Goal: Task Accomplishment & Management: Use online tool/utility

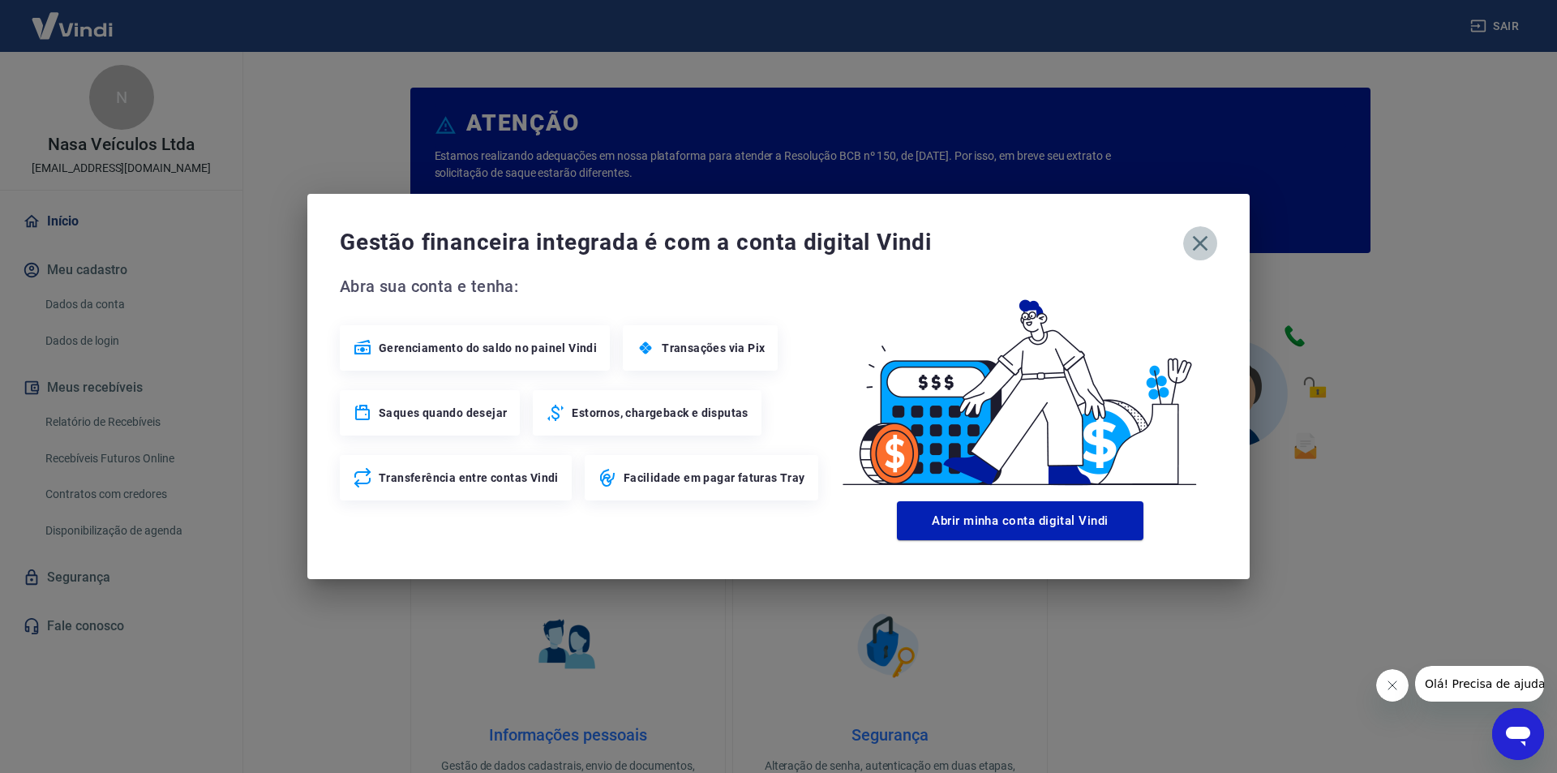
click at [1204, 238] on icon "button" at bounding box center [1200, 243] width 15 height 15
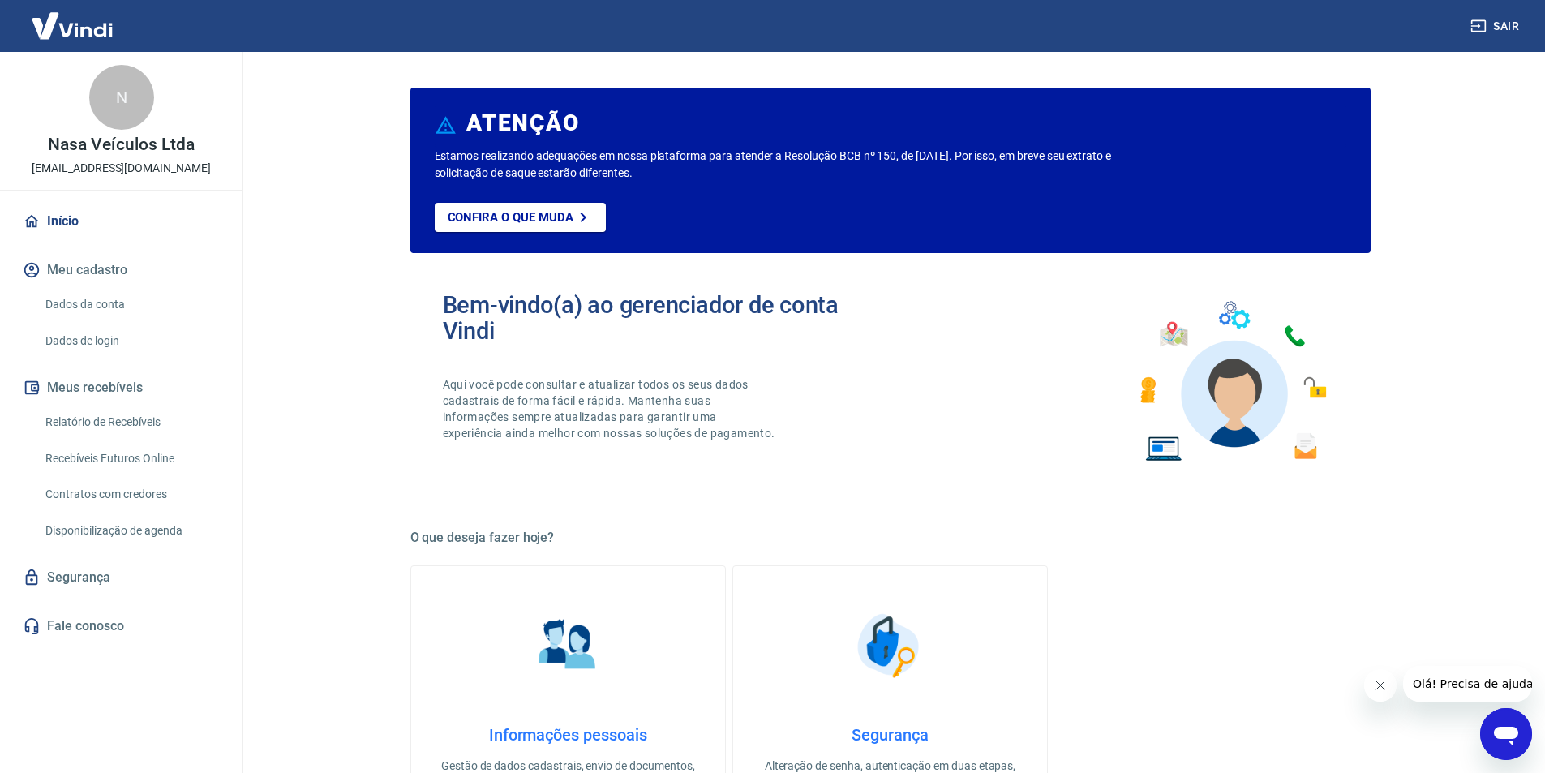
drag, startPoint x: 221, startPoint y: 174, endPoint x: 25, endPoint y: 178, distance: 195.5
click at [25, 178] on div "N Nasa Veículos Ltda [EMAIL_ADDRESS][DOMAIN_NAME]" at bounding box center [121, 121] width 243 height 138
copy p "[EMAIL_ADDRESS][DOMAIN_NAME]"
click at [128, 423] on link "Relatório de Recebíveis" at bounding box center [131, 422] width 184 height 33
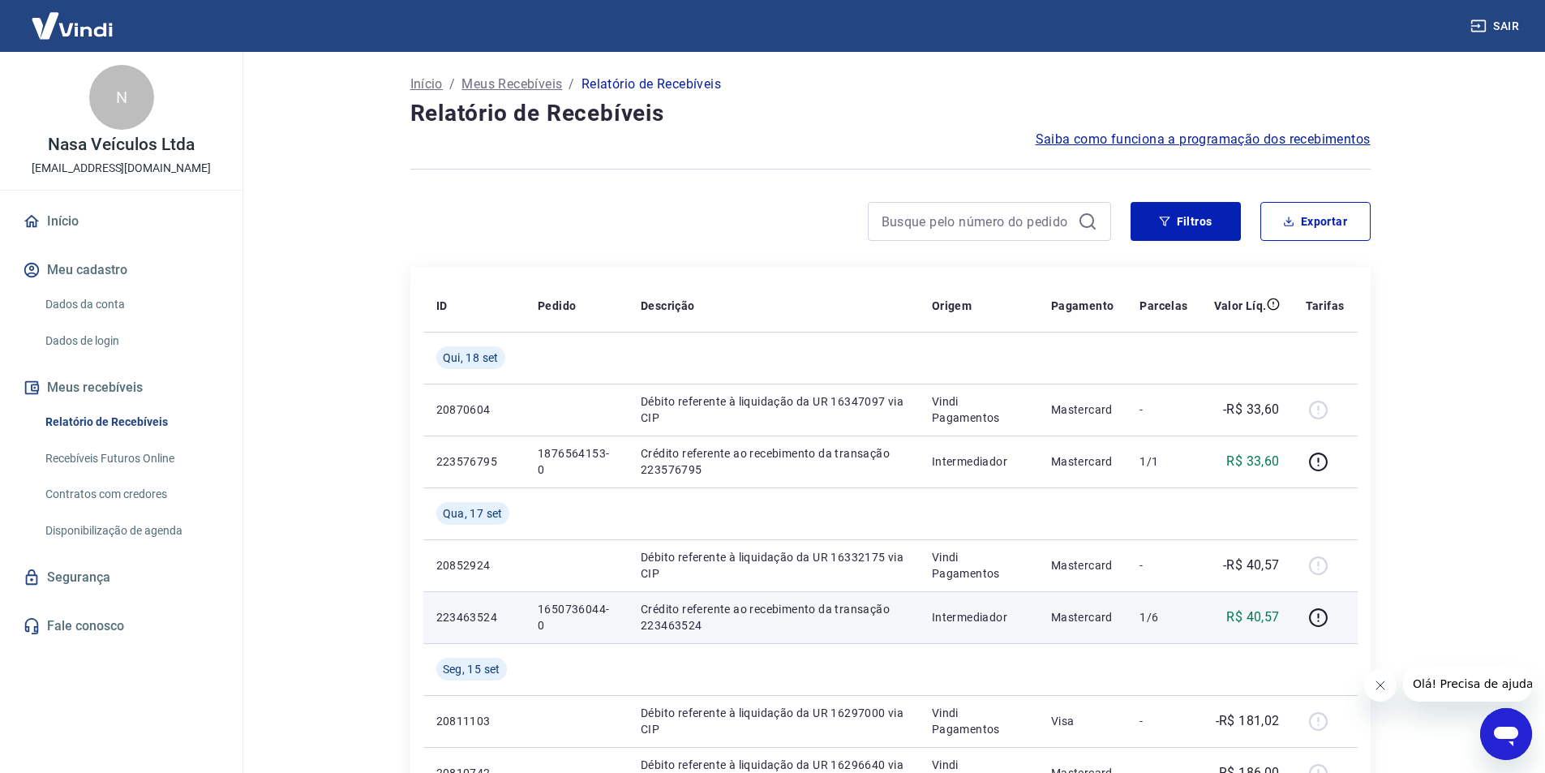
click at [578, 609] on p "1650736044-0" at bounding box center [576, 617] width 77 height 32
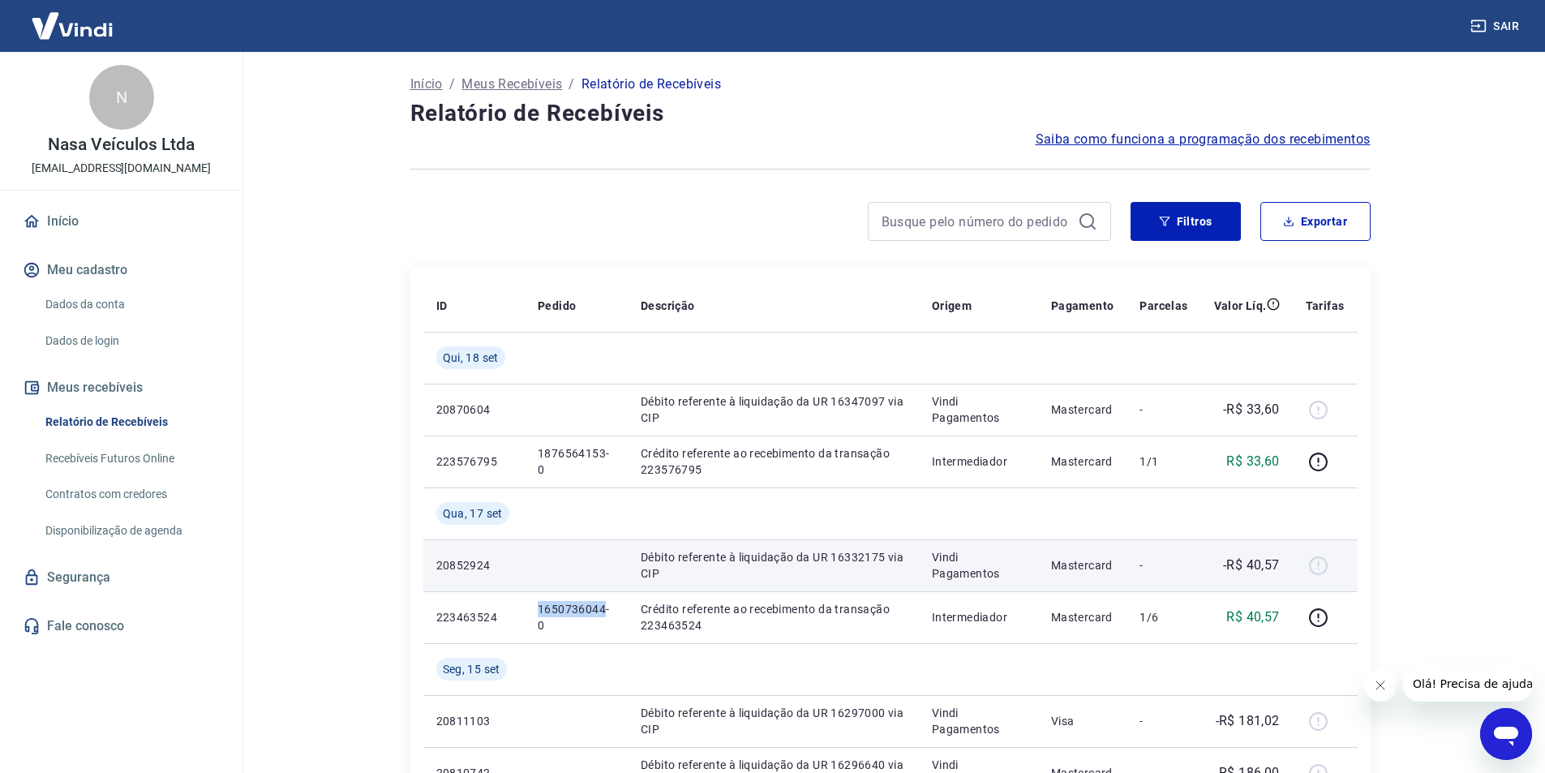
copy p "1650736044"
